Goal: Check status: Check status

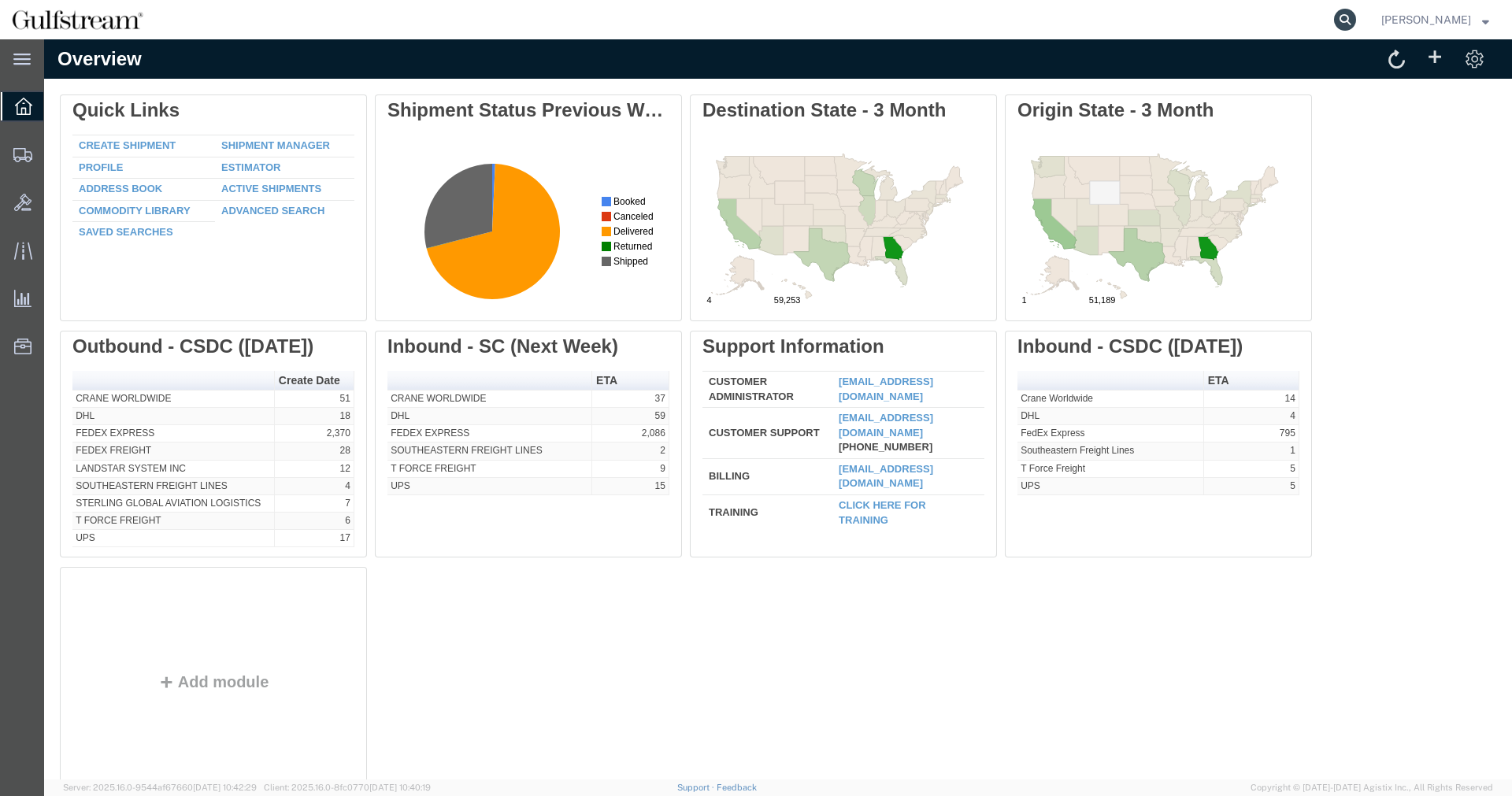
click at [1355, 21] on icon at bounding box center [1346, 20] width 22 height 22
click at [1321, 21] on input "search" at bounding box center [1094, 20] width 478 height 37
paste input "288959123861"
click at [1350, 14] on icon at bounding box center [1346, 20] width 22 height 22
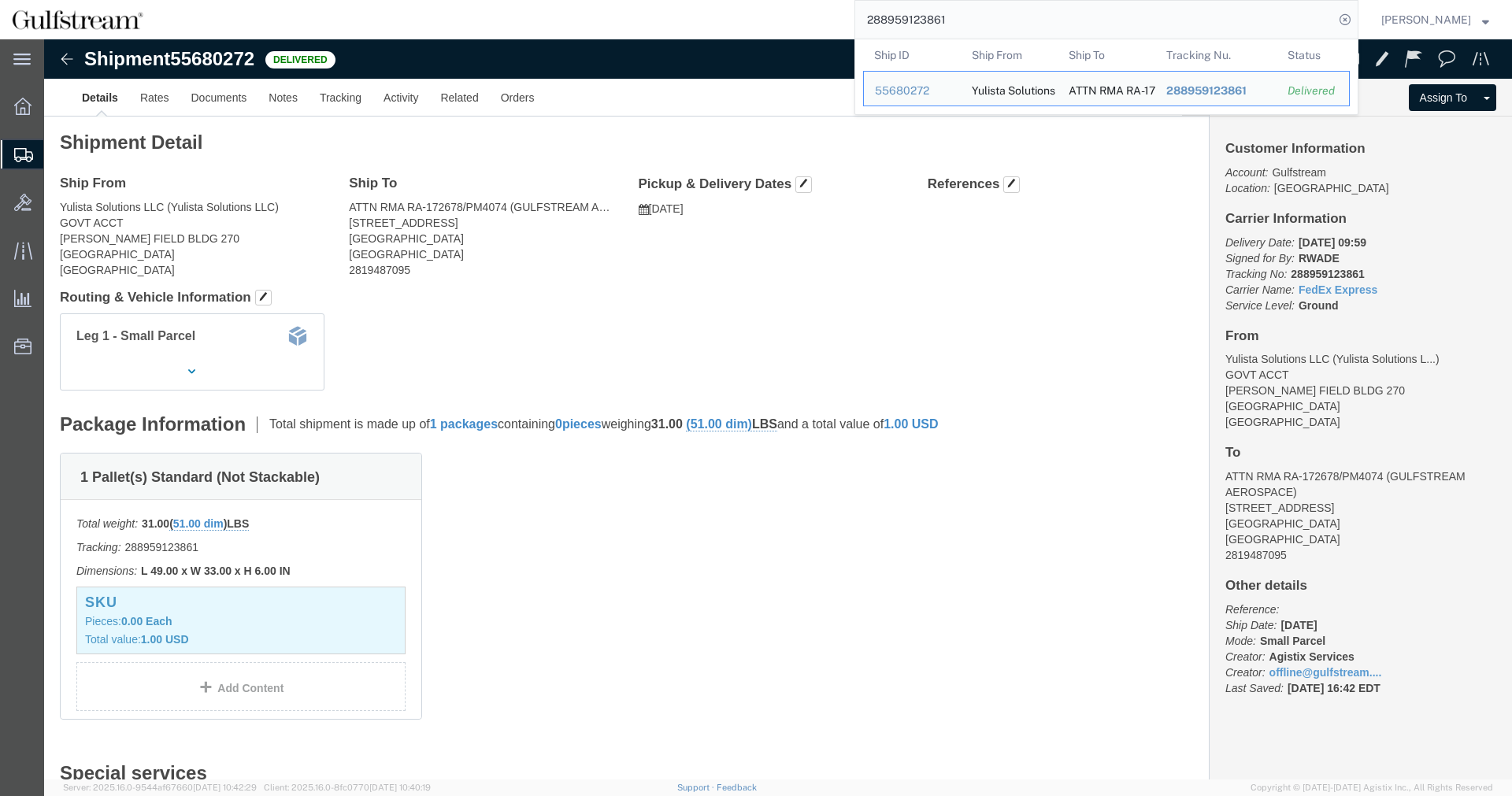
click b "288959123861"
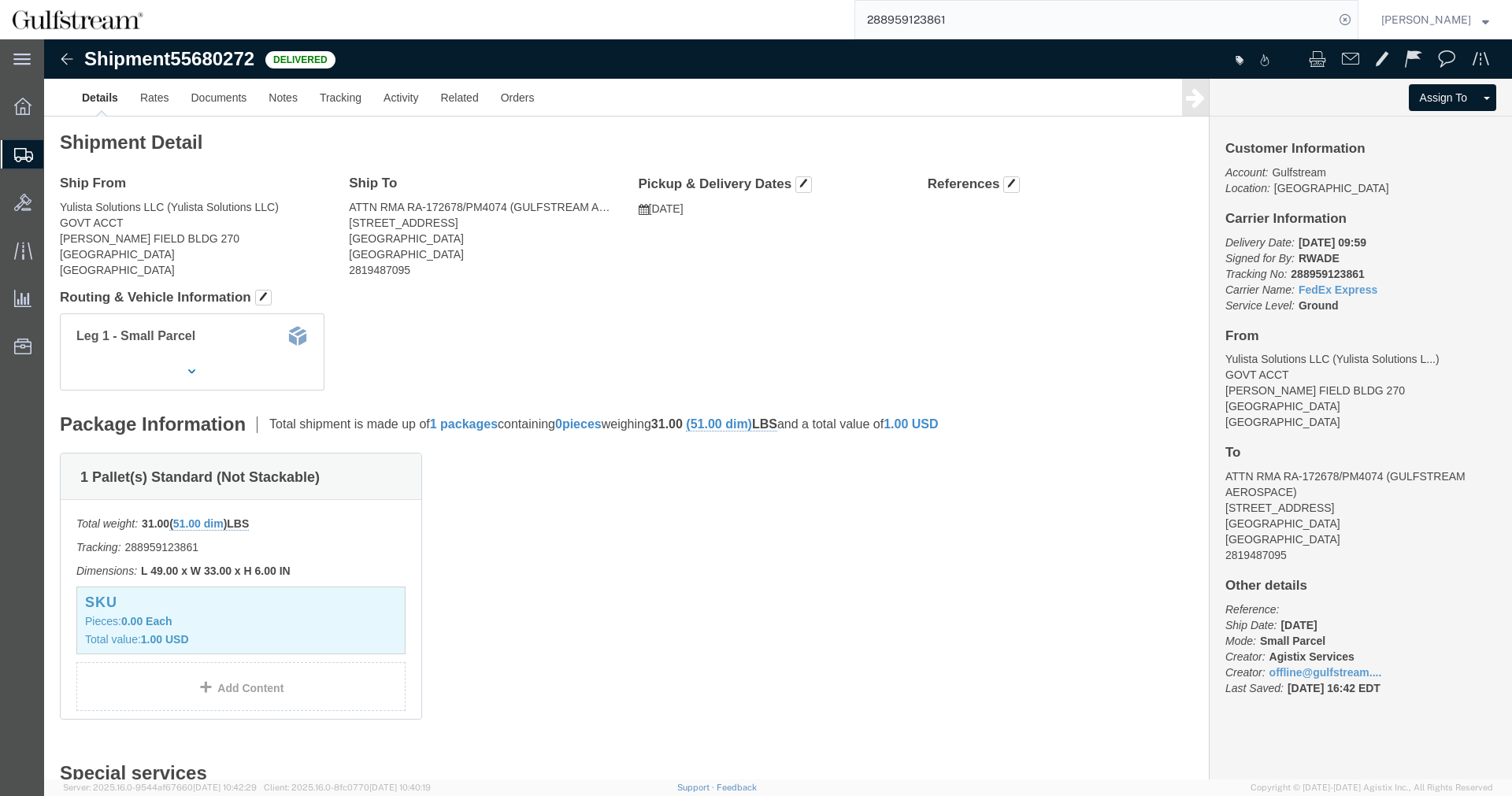
click b "288959123861"
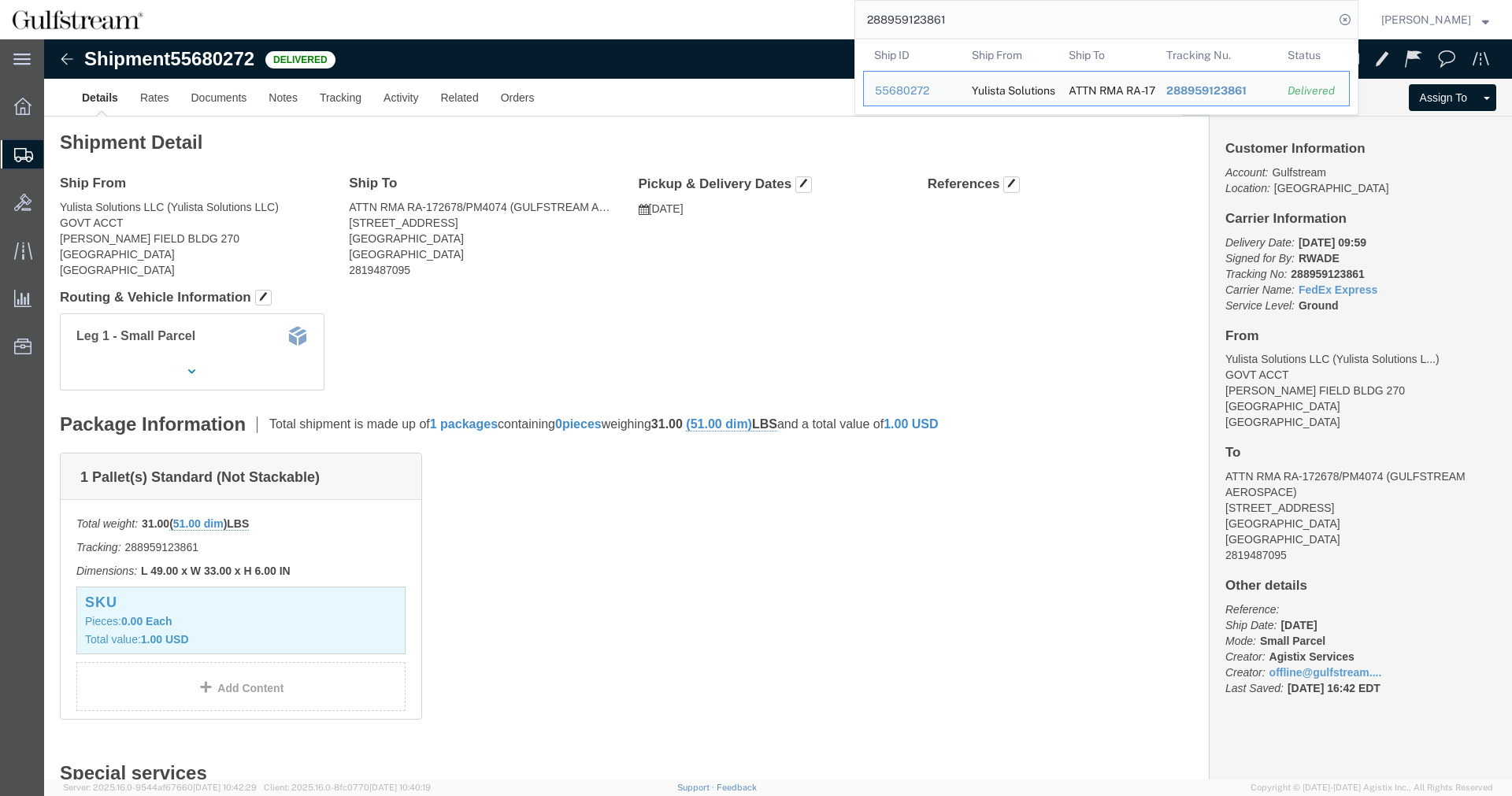
click at [914, 28] on input "288959123861" at bounding box center [1094, 20] width 478 height 37
click at [915, 28] on input "288959123861" at bounding box center [1094, 20] width 478 height 37
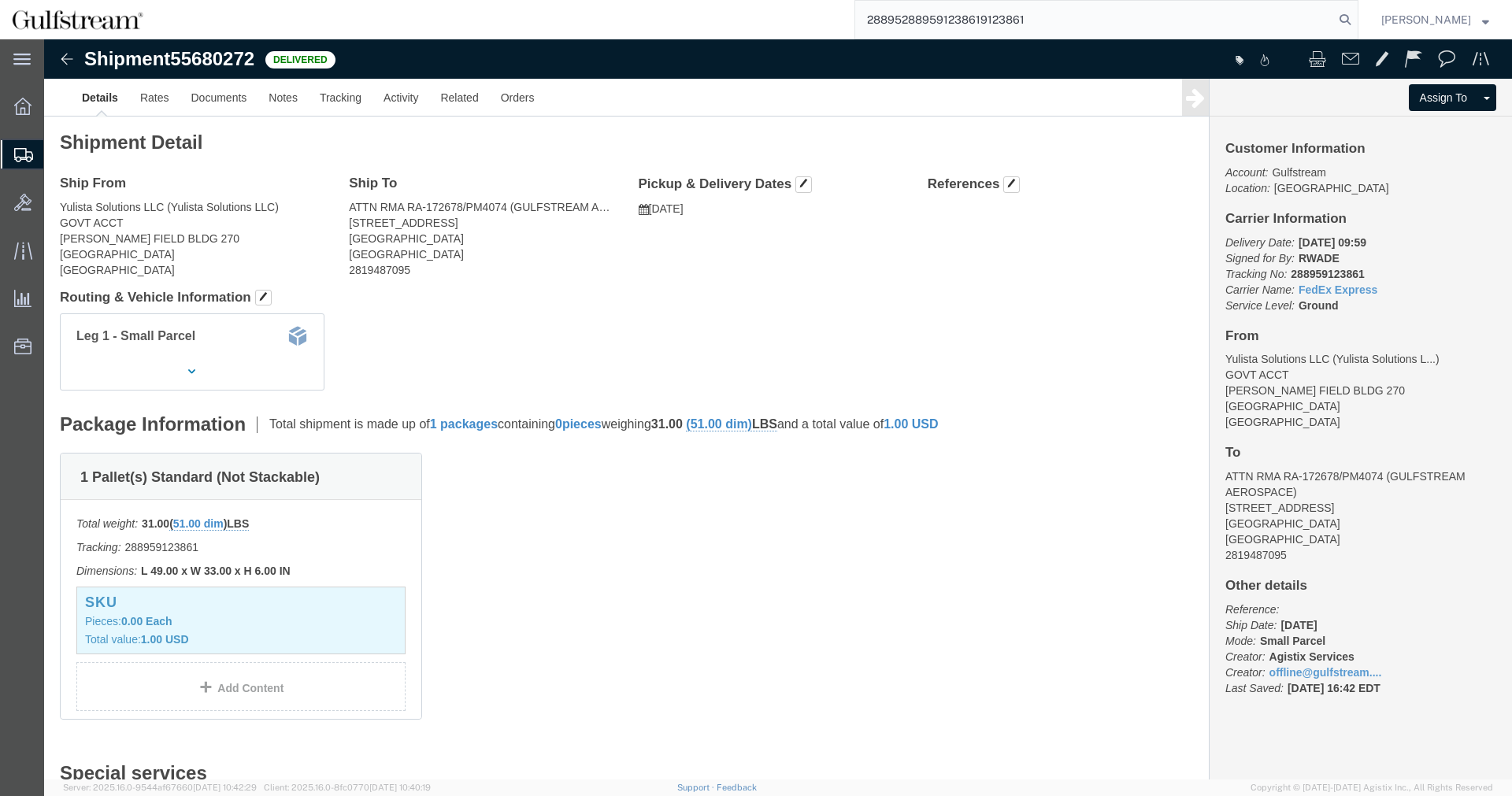
drag, startPoint x: 1079, startPoint y: 2, endPoint x: 778, endPoint y: 7, distance: 301.0
click at [855, 7] on input "288952889591238619123861" at bounding box center [1094, 20] width 478 height 37
type input "288959123861"
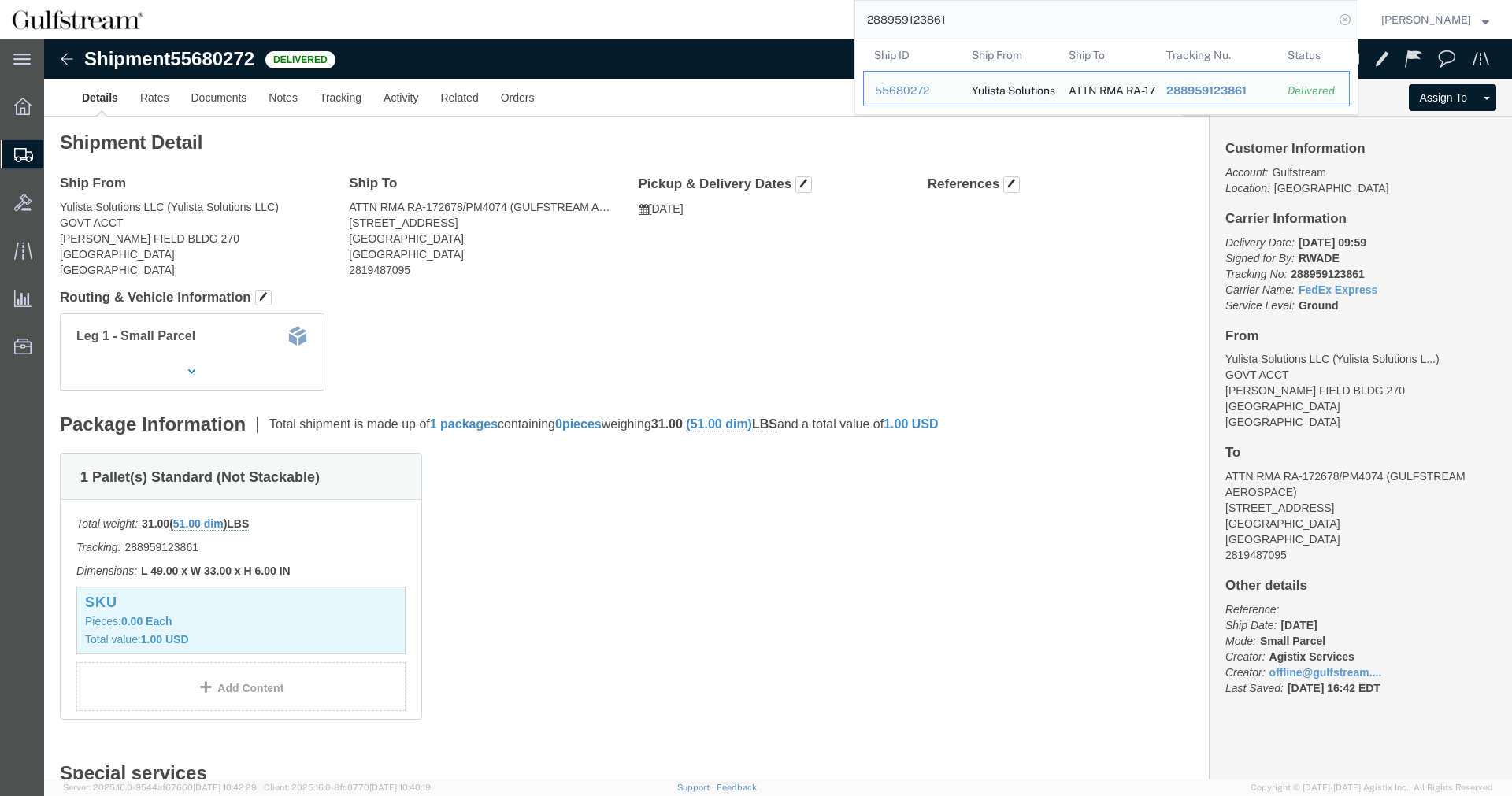
click at [1356, 21] on icon at bounding box center [1346, 20] width 22 height 22
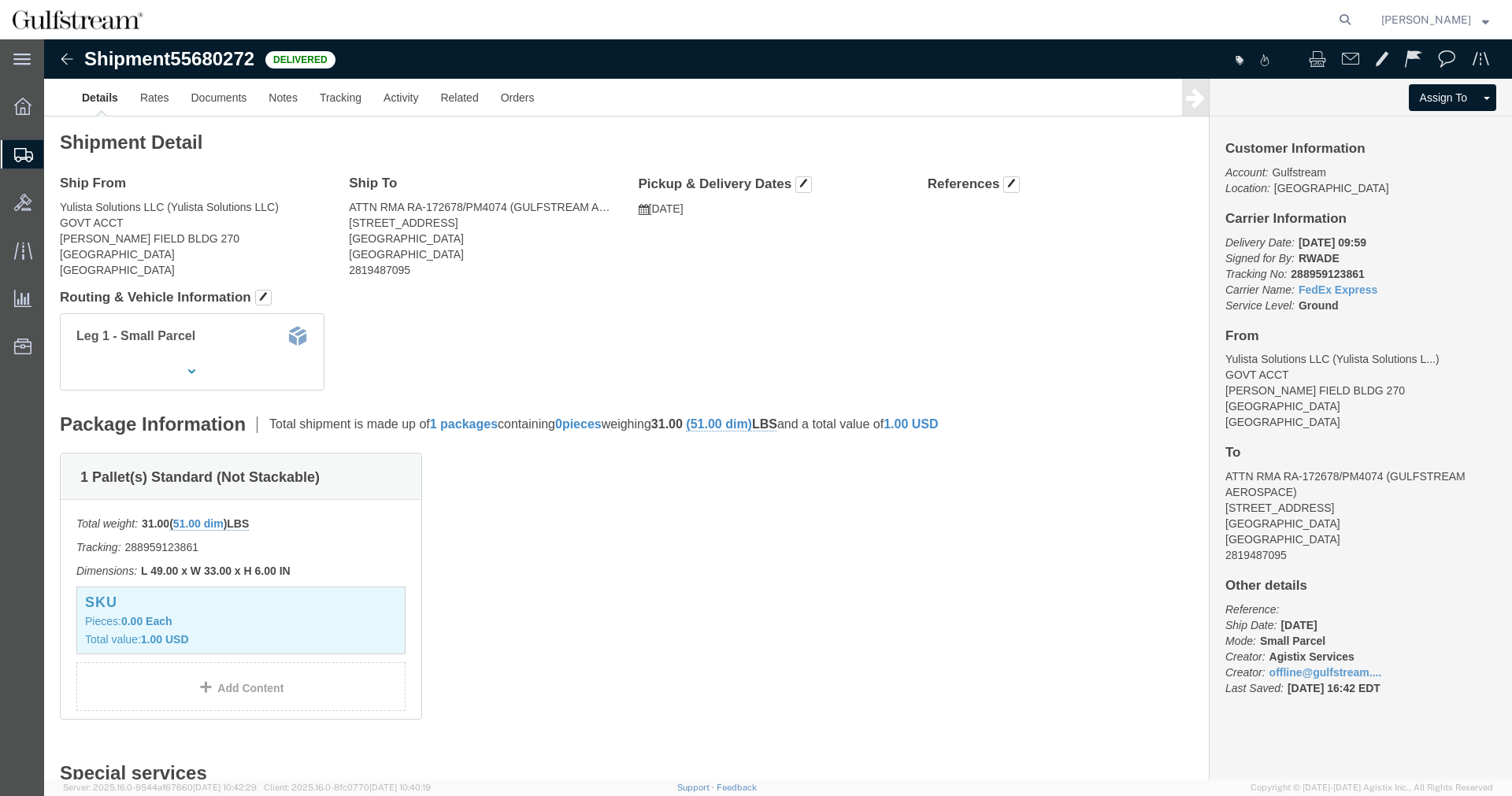
click at [1309, 15] on agx-global-search at bounding box center [1105, 20] width 504 height 39
click at [1356, 21] on icon at bounding box center [1346, 20] width 22 height 22
click at [1318, 20] on input "search" at bounding box center [1094, 20] width 478 height 37
paste input "288959123861"
type input "288959123861"
